Goal: Find specific page/section: Find specific page/section

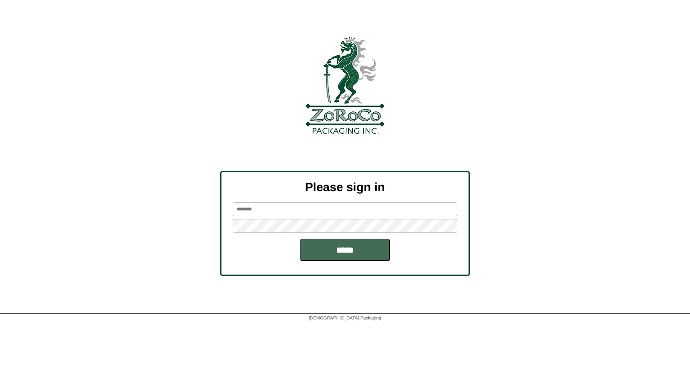
type input "********"
click at [351, 256] on input "*****" at bounding box center [345, 250] width 90 height 22
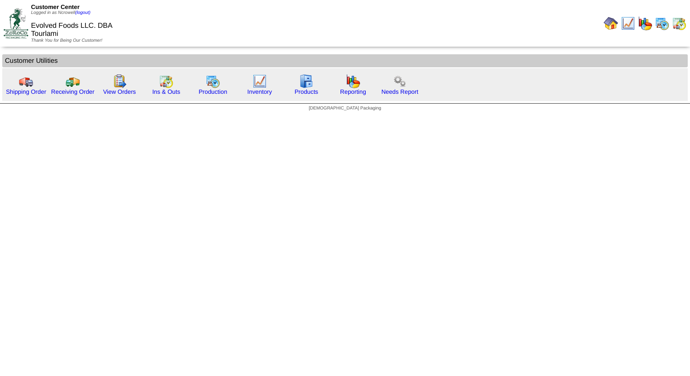
click at [519, 80] on td "Shipping Order" at bounding box center [345, 84] width 686 height 33
click at [212, 82] on img at bounding box center [213, 81] width 14 height 14
